Goal: Transaction & Acquisition: Obtain resource

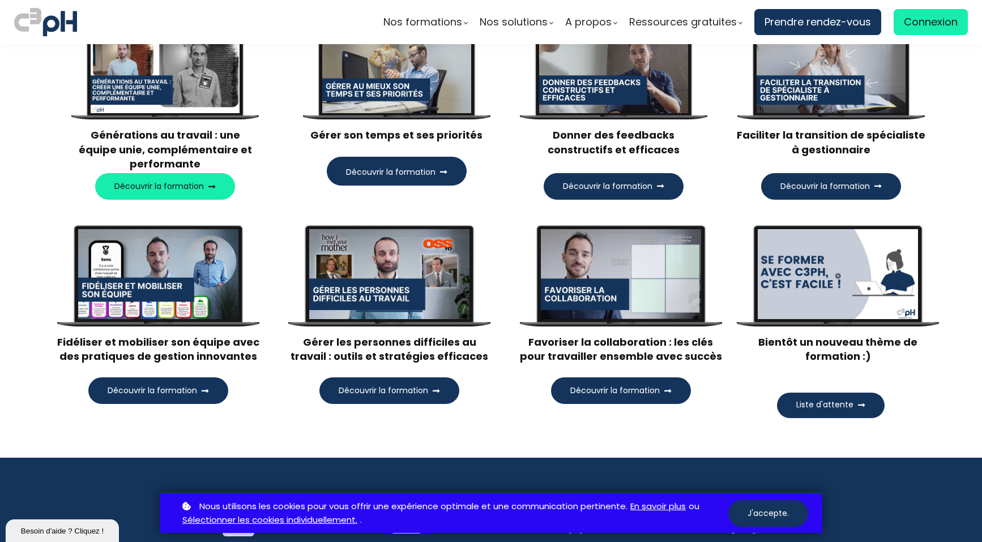
scroll to position [1284, 0]
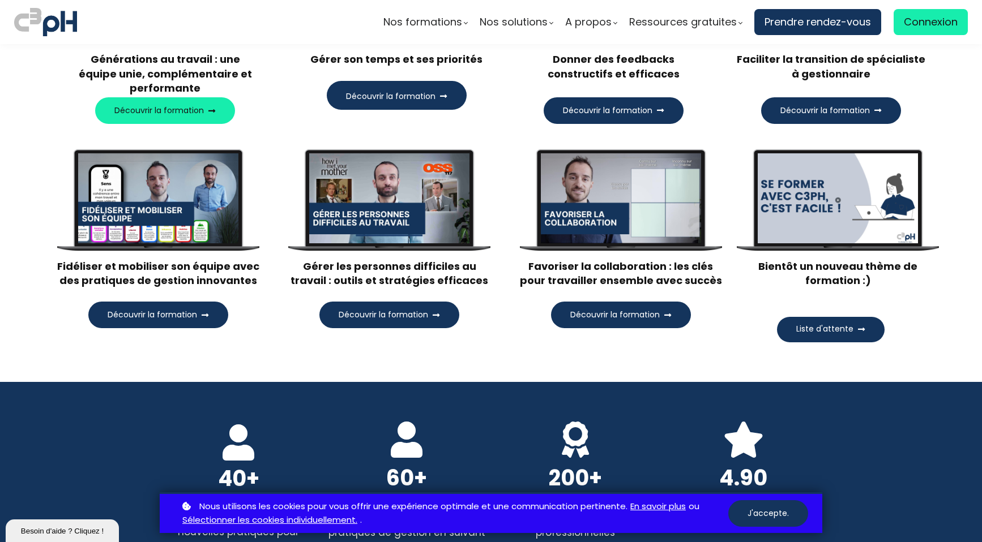
click at [814, 326] on span "Liste d'attente" at bounding box center [824, 329] width 57 height 12
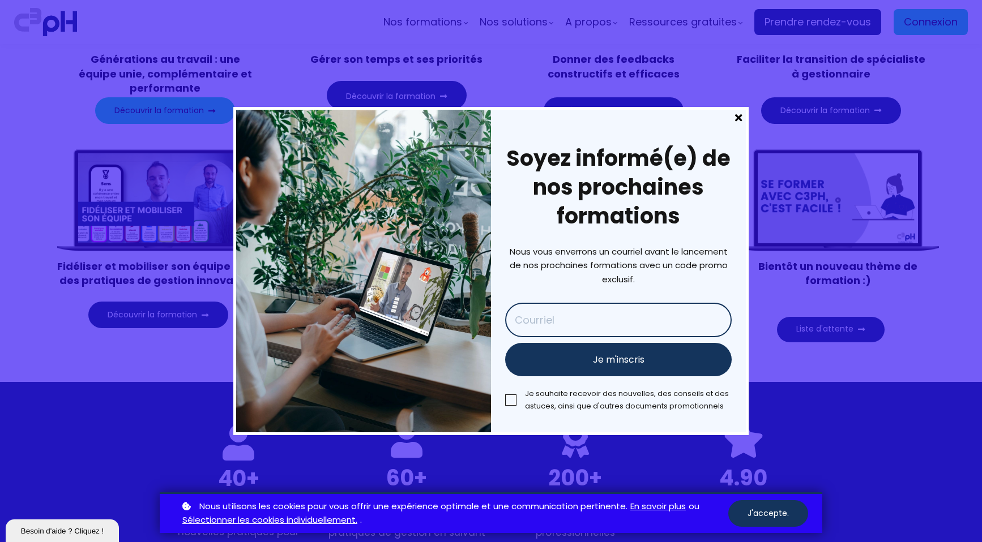
click at [737, 118] on span at bounding box center [738, 118] width 15 height 16
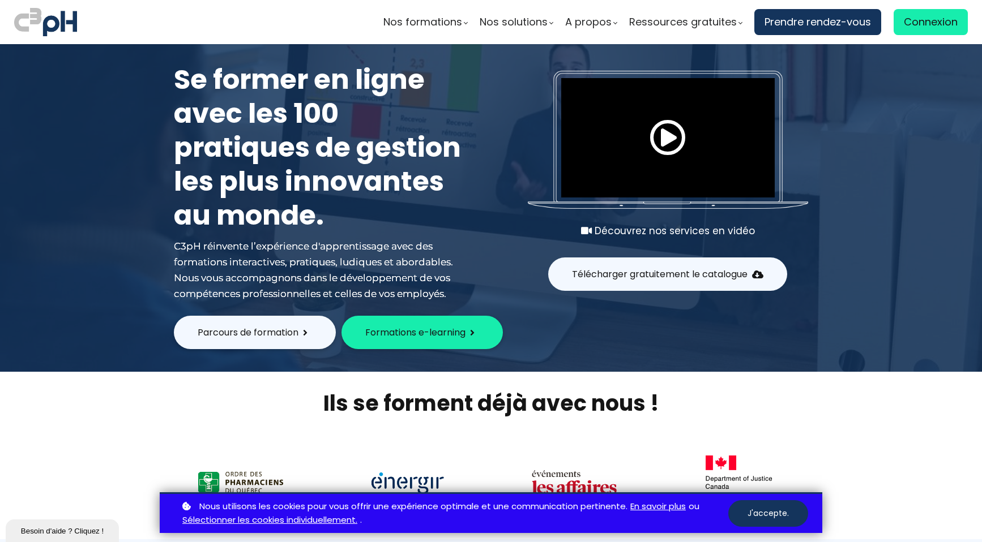
scroll to position [0, 0]
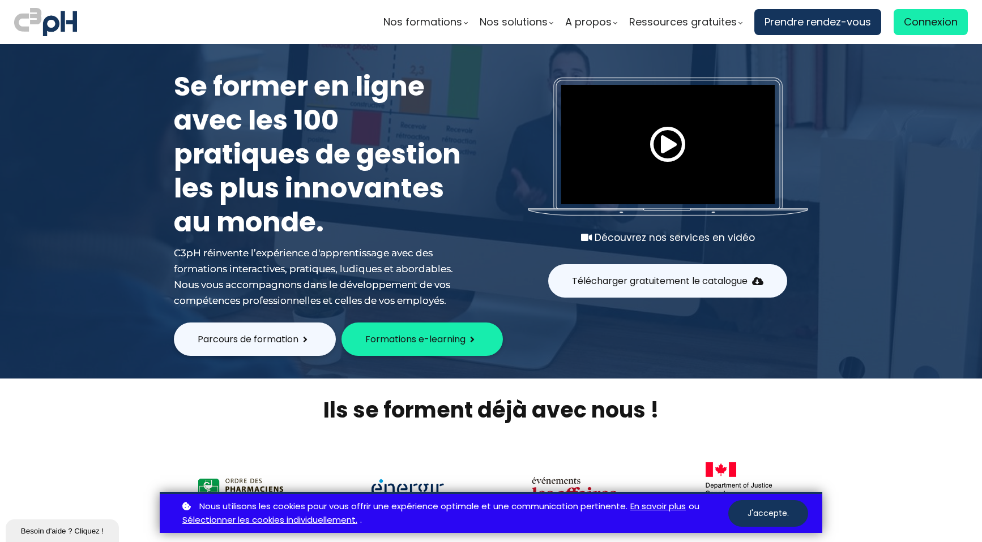
click at [755, 281] on span at bounding box center [757, 281] width 11 height 9
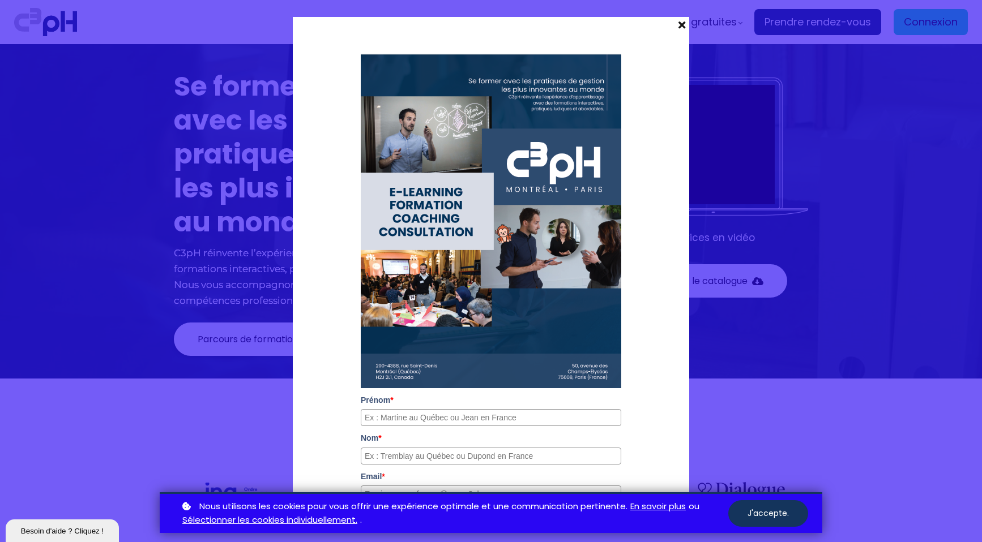
click at [420, 417] on input "Prénom *" at bounding box center [491, 417] width 260 height 17
type input "Mona"
click at [421, 452] on input "Nom *" at bounding box center [491, 456] width 260 height 17
type input "Couture"
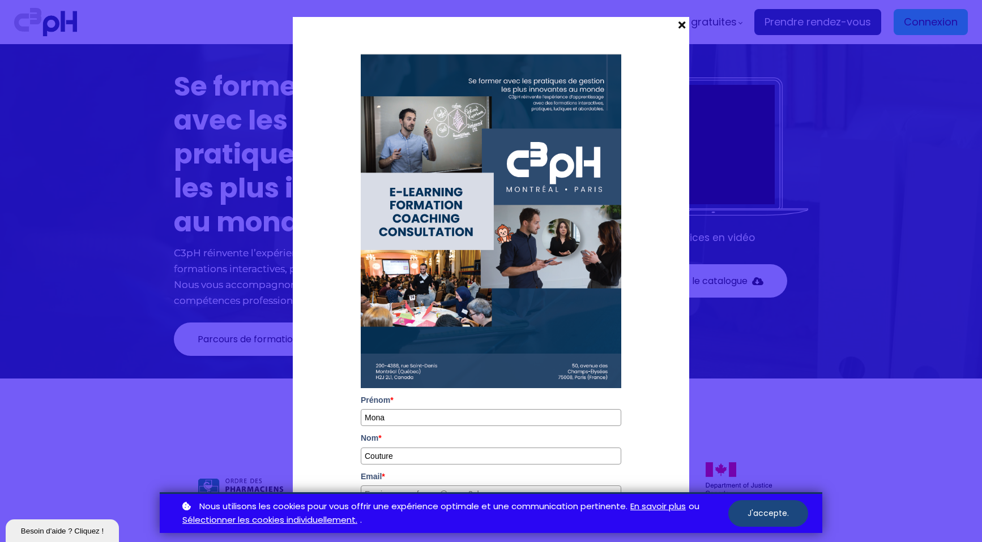
click at [750, 513] on button "J'accepte." at bounding box center [768, 514] width 80 height 27
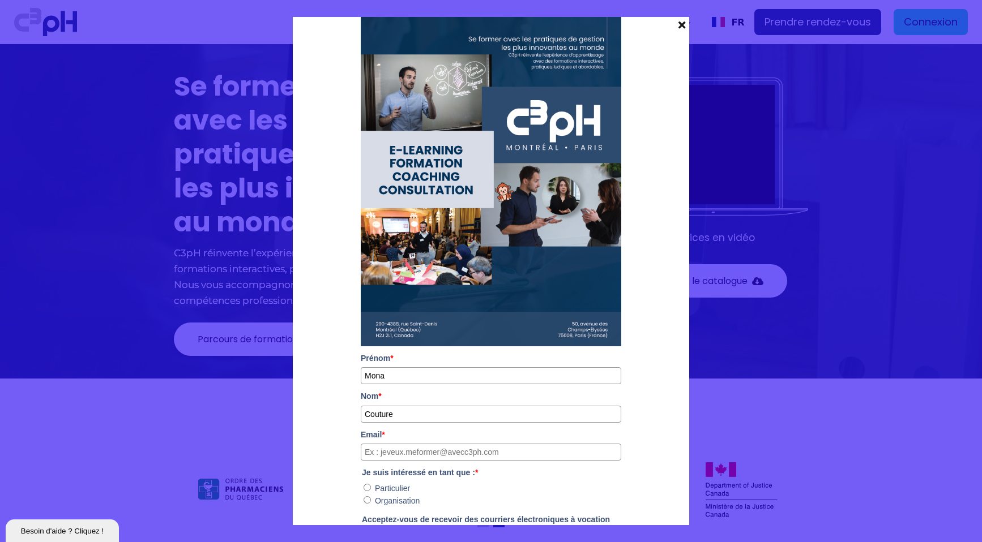
scroll to position [75, 0]
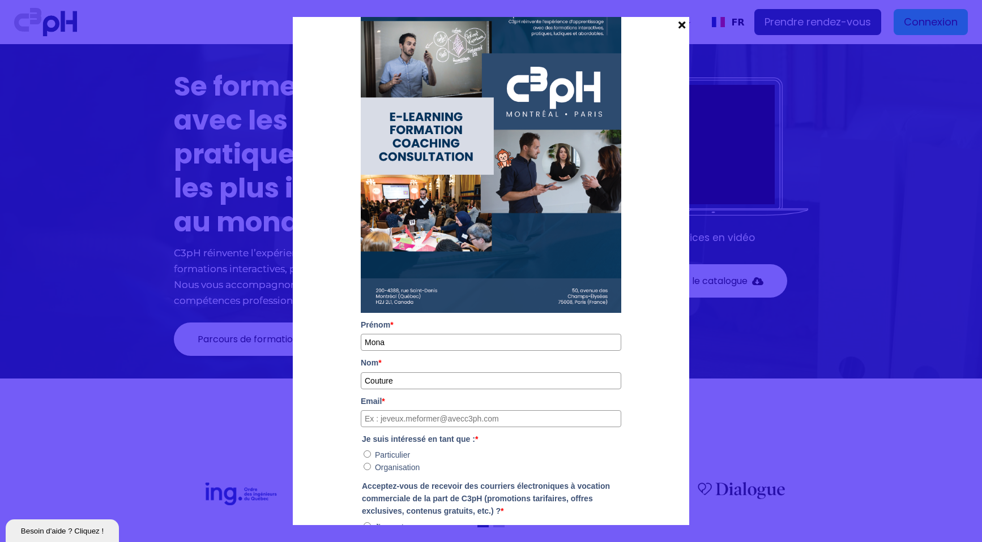
click at [403, 418] on input "Courriel *" at bounding box center [491, 418] width 260 height 17
type input "mona.couture@retraitequebec.gouv.qc.ca"
click at [364, 467] on input "Organisation" at bounding box center [366, 466] width 7 height 7
radio input "true"
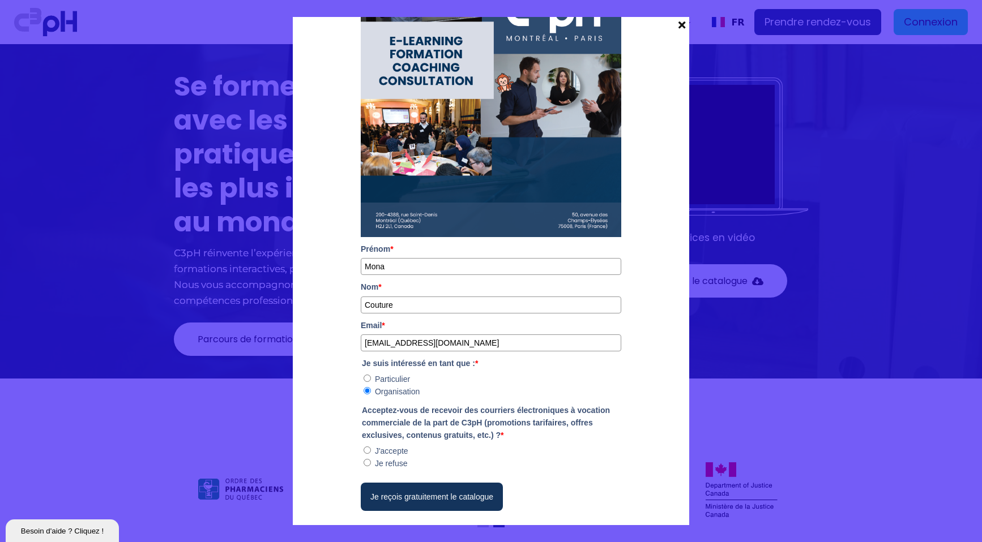
click at [364, 464] on refuse"] "Je refuse" at bounding box center [366, 462] width 7 height 7
radio refuse"] "true"
click at [423, 498] on button "Je reçois gratuitement le catalogue" at bounding box center [432, 497] width 142 height 28
